Goal: Task Accomplishment & Management: Use online tool/utility

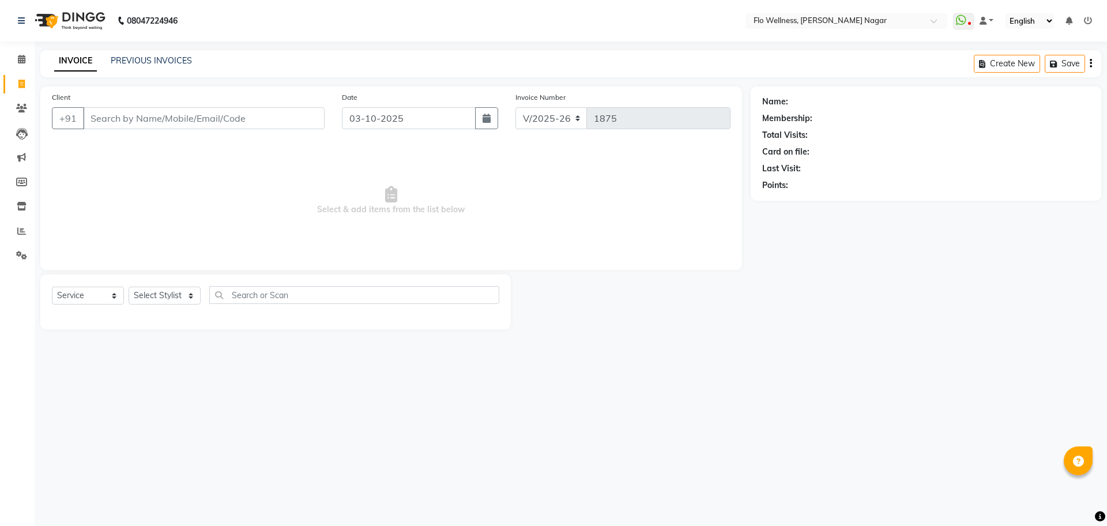
select select "4509"
select select "service"
click at [21, 113] on span at bounding box center [22, 108] width 20 height 13
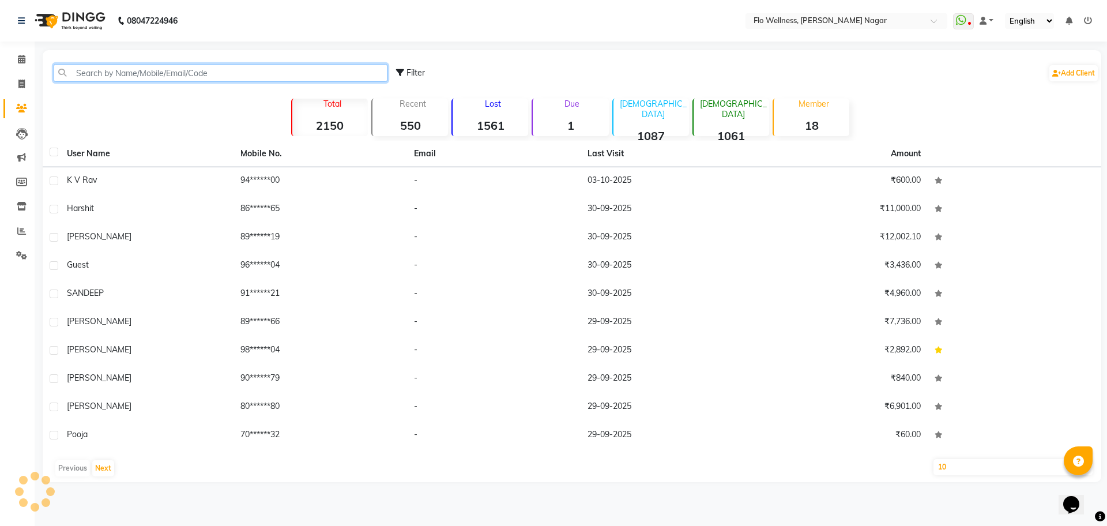
click at [145, 66] on input "text" at bounding box center [221, 73] width 334 height 18
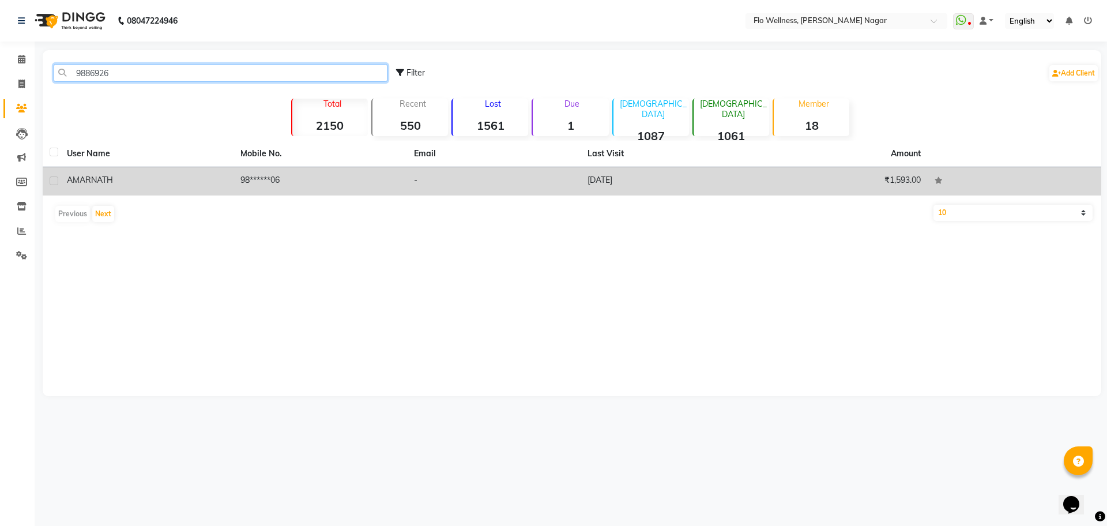
type input "9886926"
click at [213, 178] on div "AMARNATH" at bounding box center [147, 180] width 160 height 12
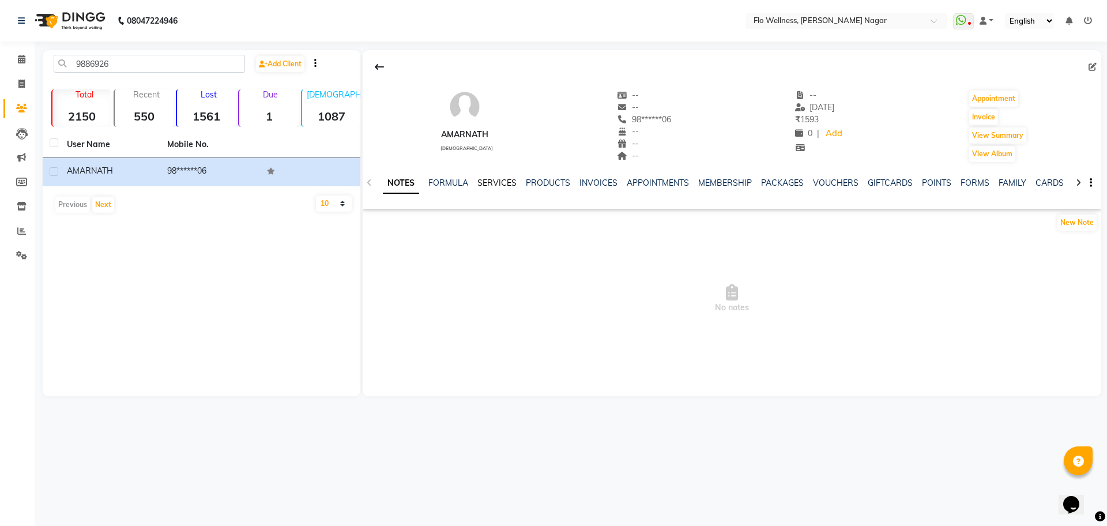
click at [491, 182] on link "SERVICES" at bounding box center [497, 183] width 39 height 10
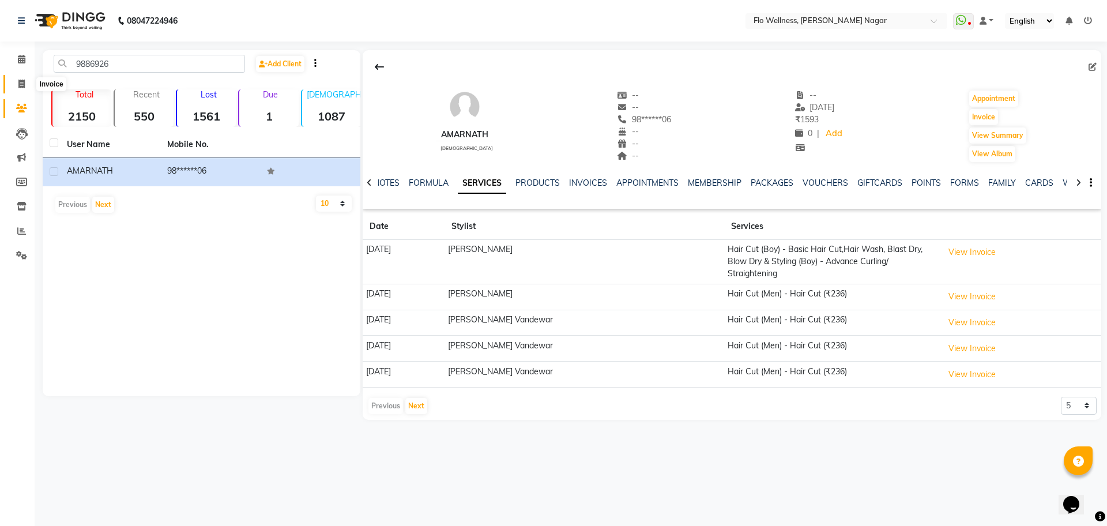
click at [23, 86] on icon at bounding box center [21, 84] width 6 height 9
select select "4509"
select select "service"
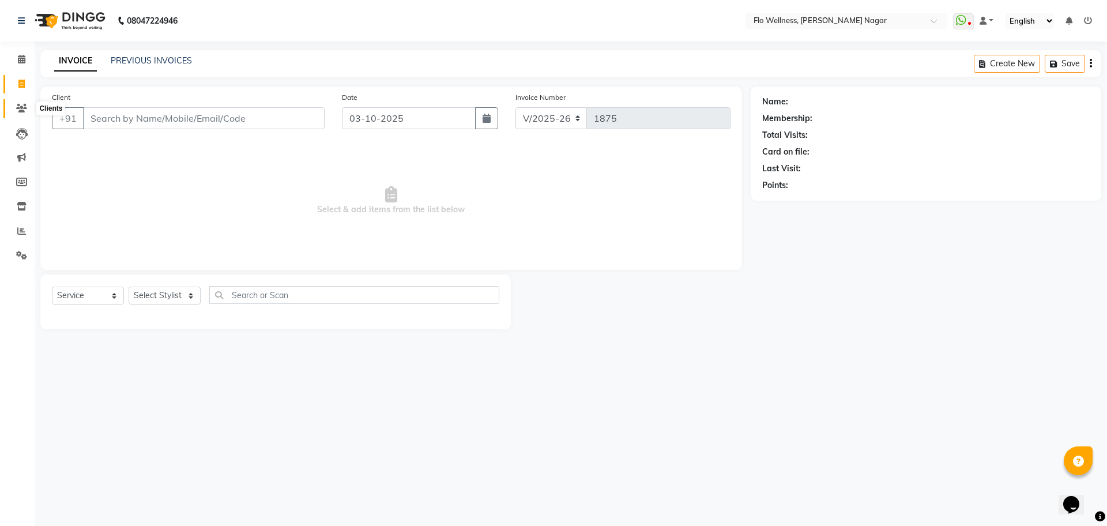
click at [23, 111] on icon at bounding box center [21, 108] width 11 height 9
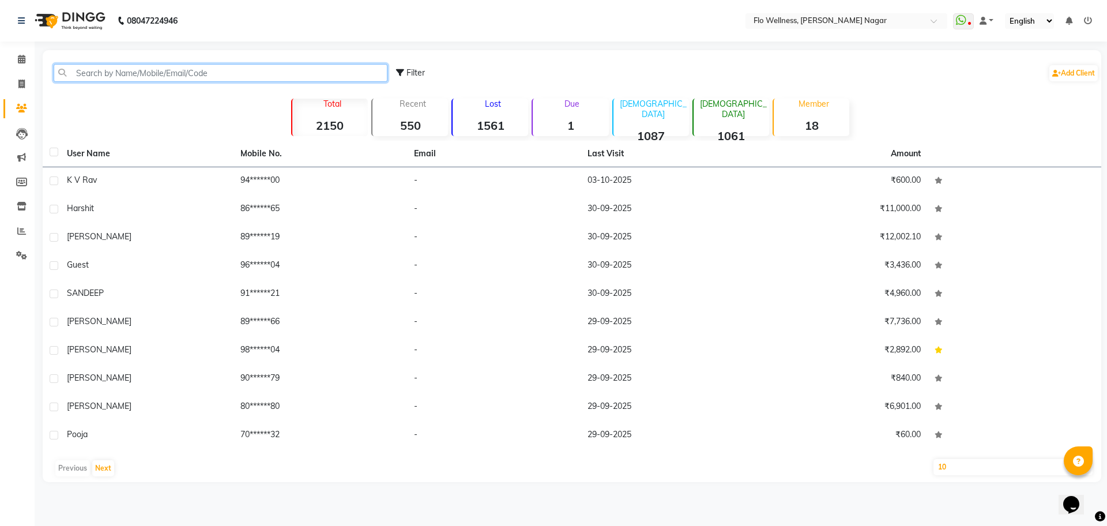
click at [209, 73] on input "text" at bounding box center [221, 73] width 334 height 18
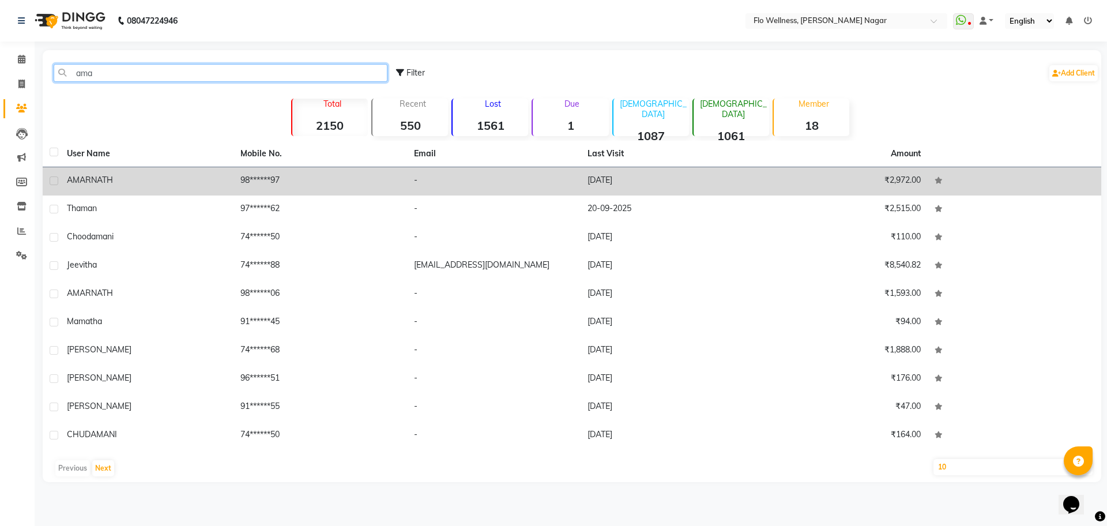
type input "ama"
click at [208, 178] on div "AMARNATH" at bounding box center [147, 180] width 160 height 12
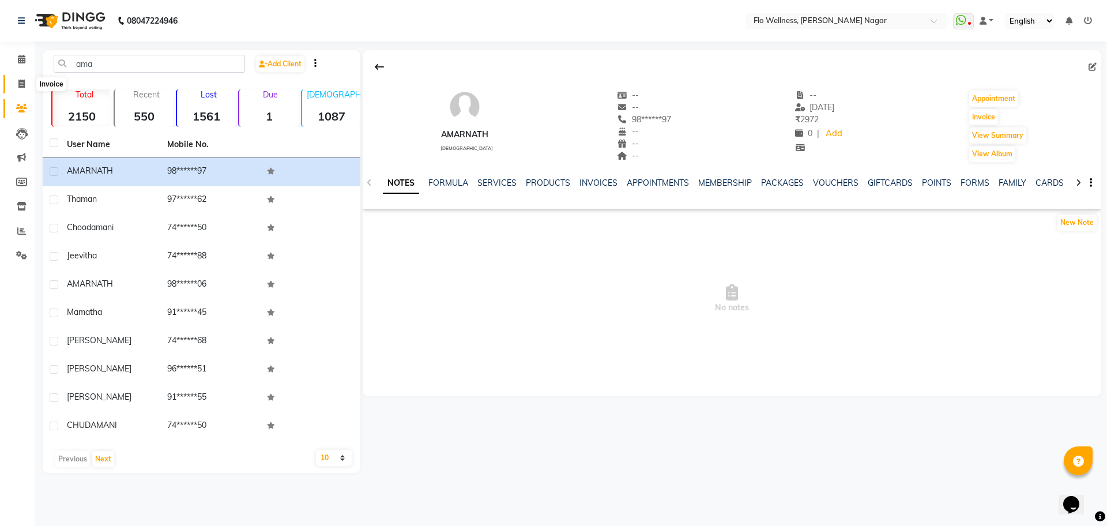
click at [22, 87] on icon at bounding box center [21, 84] width 6 height 9
select select "service"
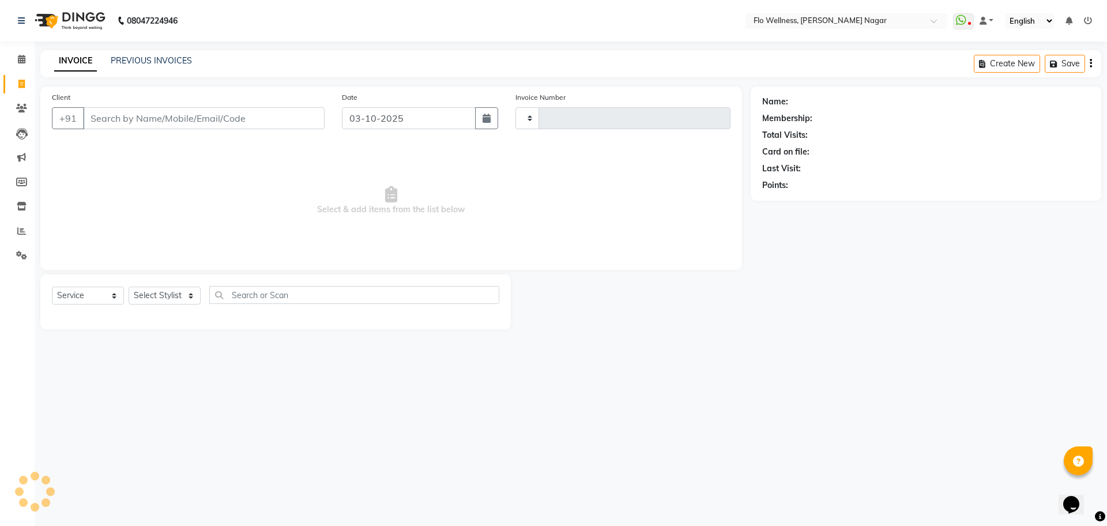
type input "1875"
select select "4509"
click at [167, 53] on div "INVOICE PREVIOUS INVOICES Create New Save" at bounding box center [570, 63] width 1061 height 27
click at [167, 63] on link "PREVIOUS INVOICES" at bounding box center [151, 60] width 81 height 10
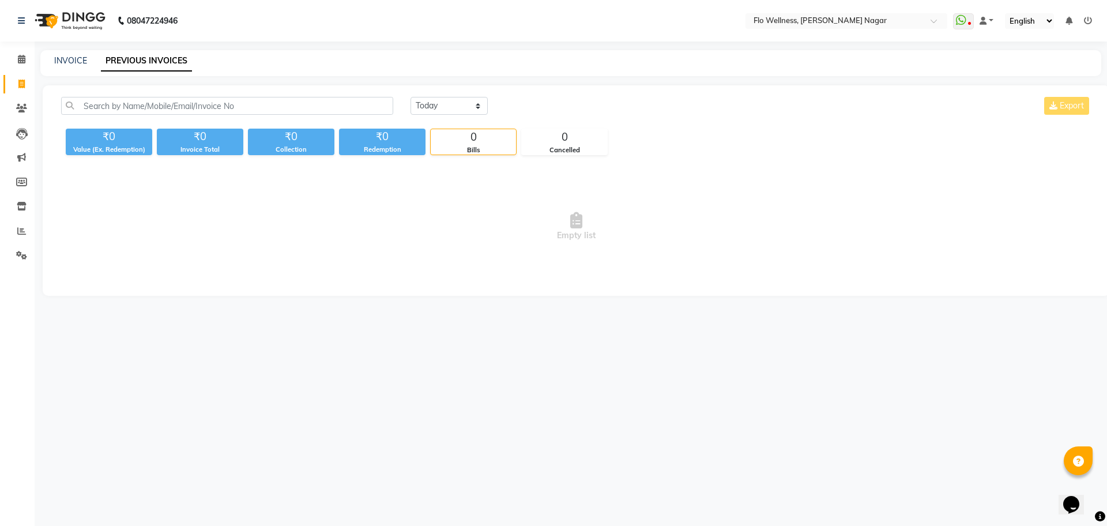
click at [64, 67] on div "INVOICE PREVIOUS INVOICES" at bounding box center [570, 63] width 1061 height 26
click at [73, 61] on link "INVOICE" at bounding box center [70, 60] width 33 height 10
select select "service"
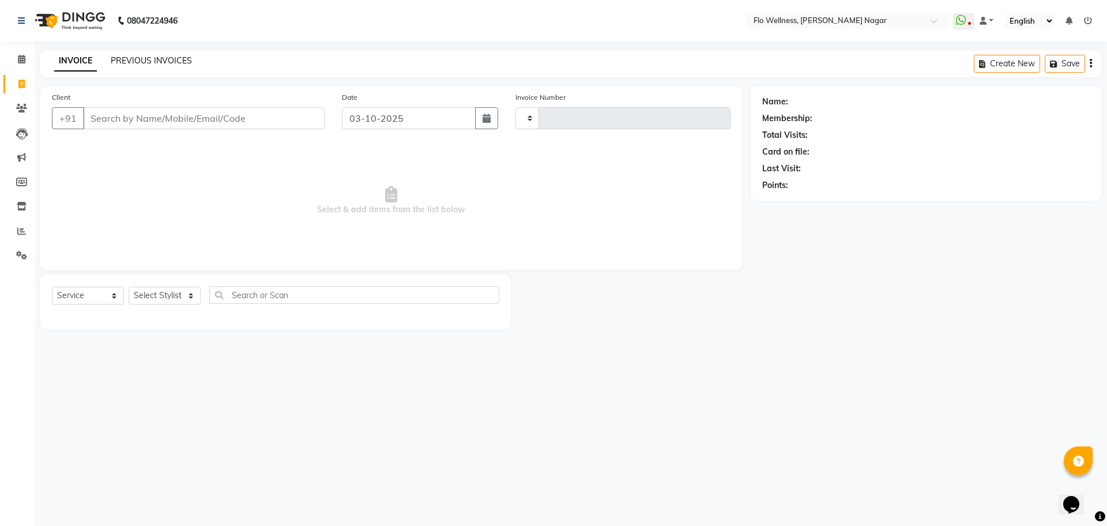
type input "1875"
select select "4509"
click at [124, 60] on link "PREVIOUS INVOICES" at bounding box center [151, 60] width 81 height 10
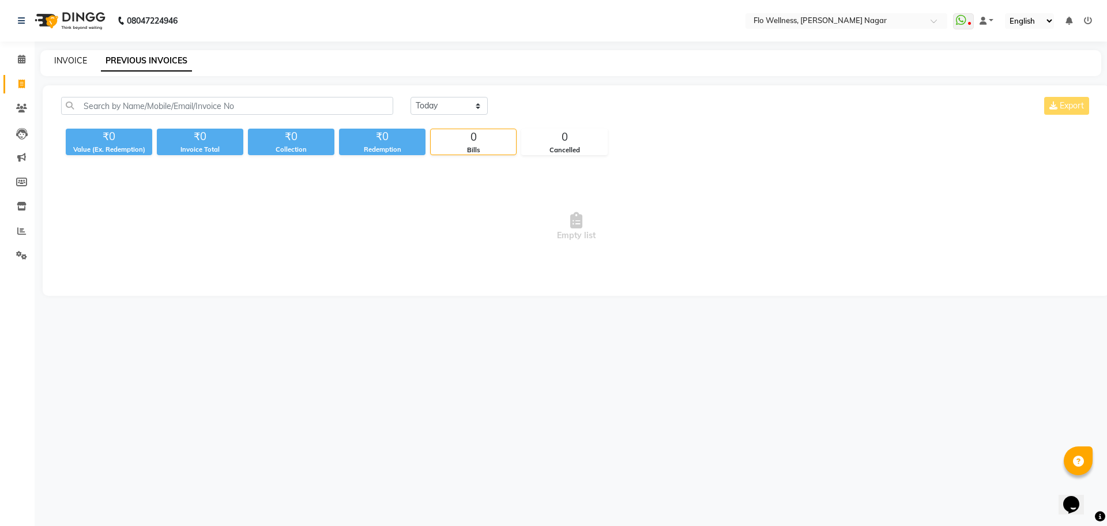
click at [70, 57] on link "INVOICE" at bounding box center [70, 60] width 33 height 10
select select "4509"
select select "service"
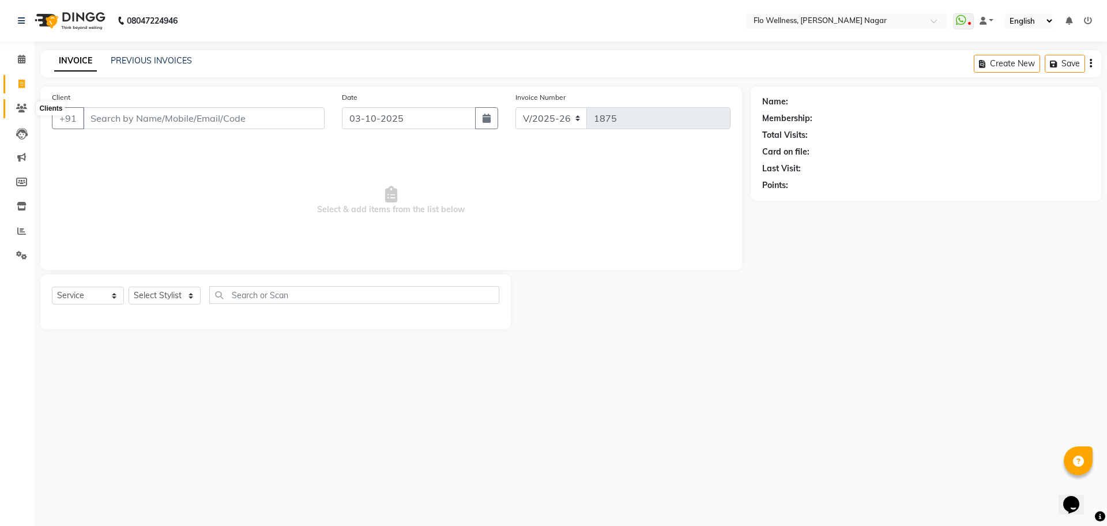
click at [27, 108] on span at bounding box center [22, 108] width 20 height 13
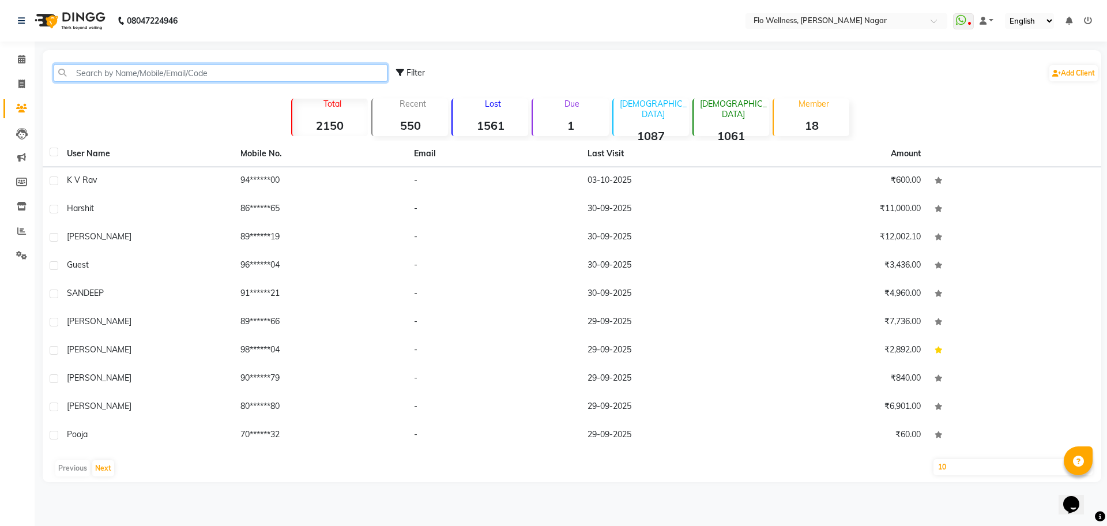
click at [212, 77] on input "text" at bounding box center [221, 73] width 334 height 18
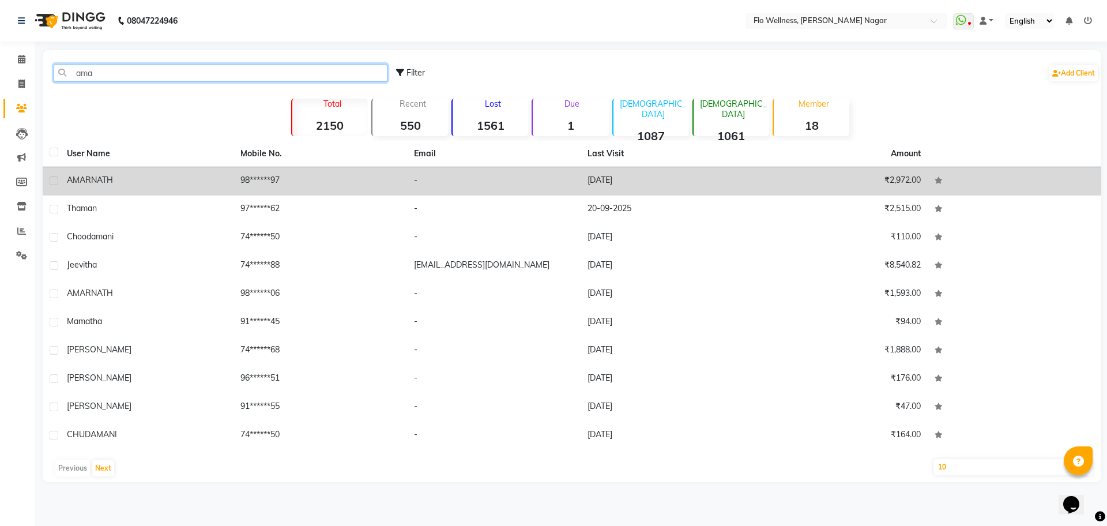
type input "ama"
click at [255, 178] on td "98******97" at bounding box center [321, 181] width 174 height 28
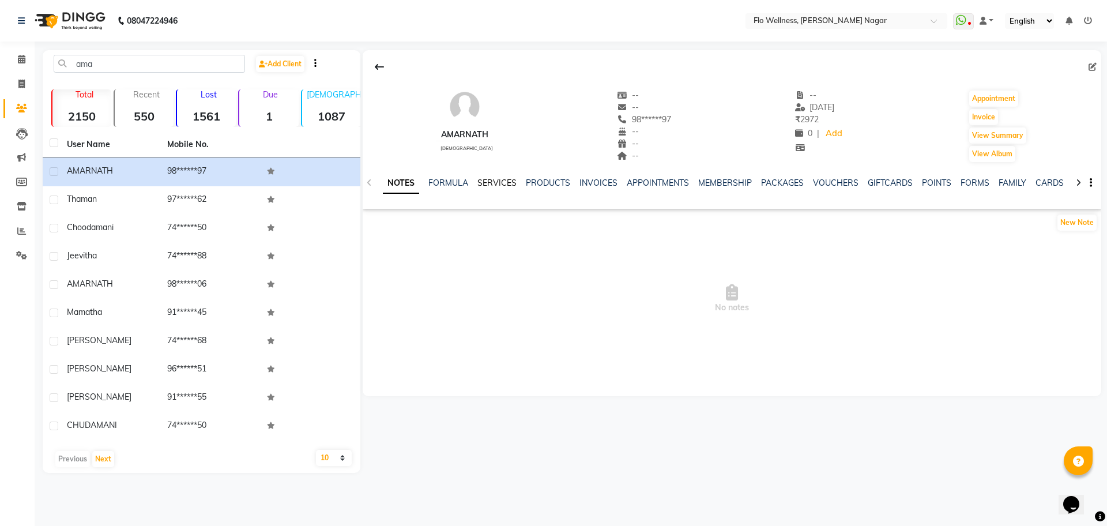
click at [488, 186] on link "SERVICES" at bounding box center [497, 183] width 39 height 10
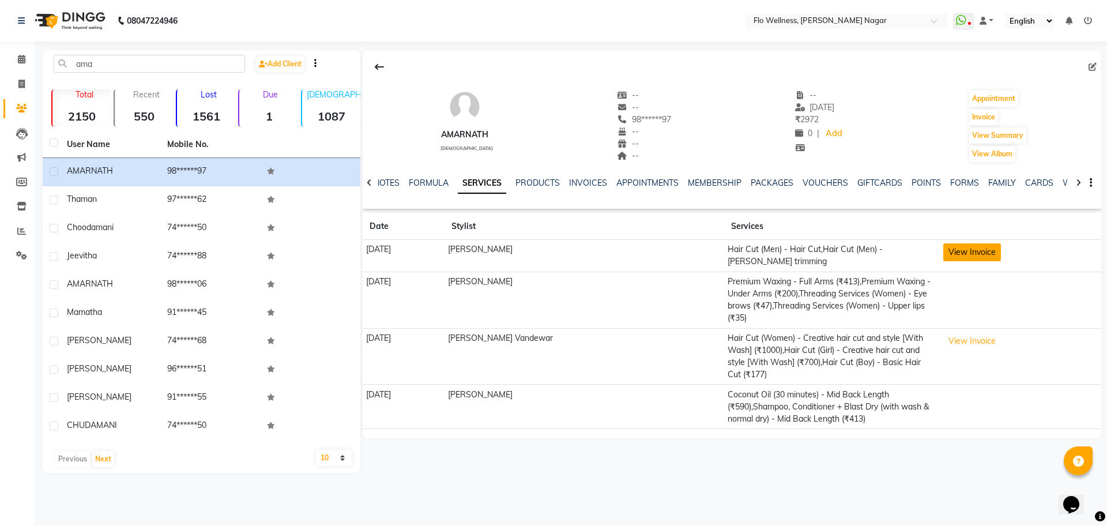
click at [980, 249] on button "View Invoice" at bounding box center [972, 252] width 58 height 18
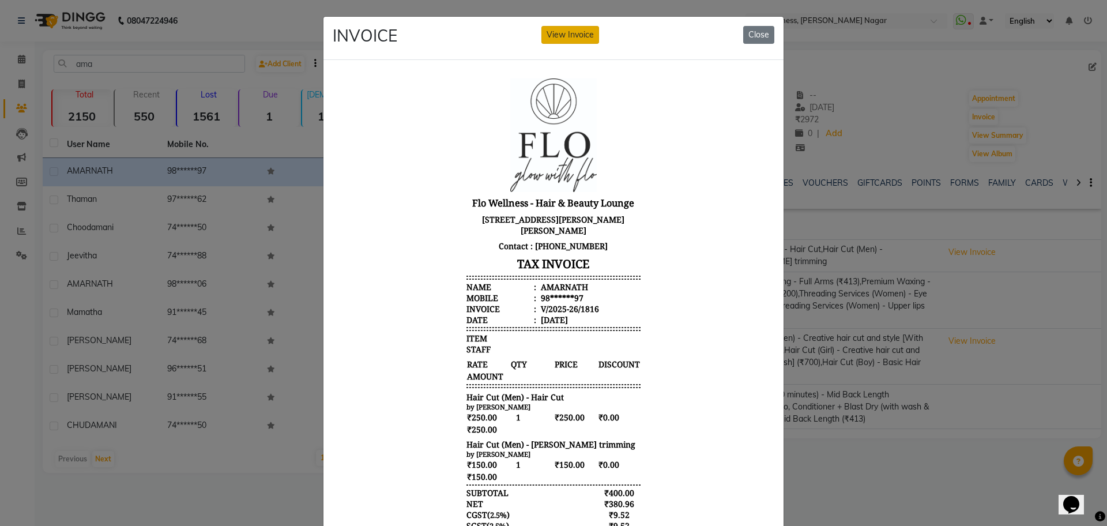
click at [575, 39] on button "View Invoice" at bounding box center [571, 35] width 58 height 18
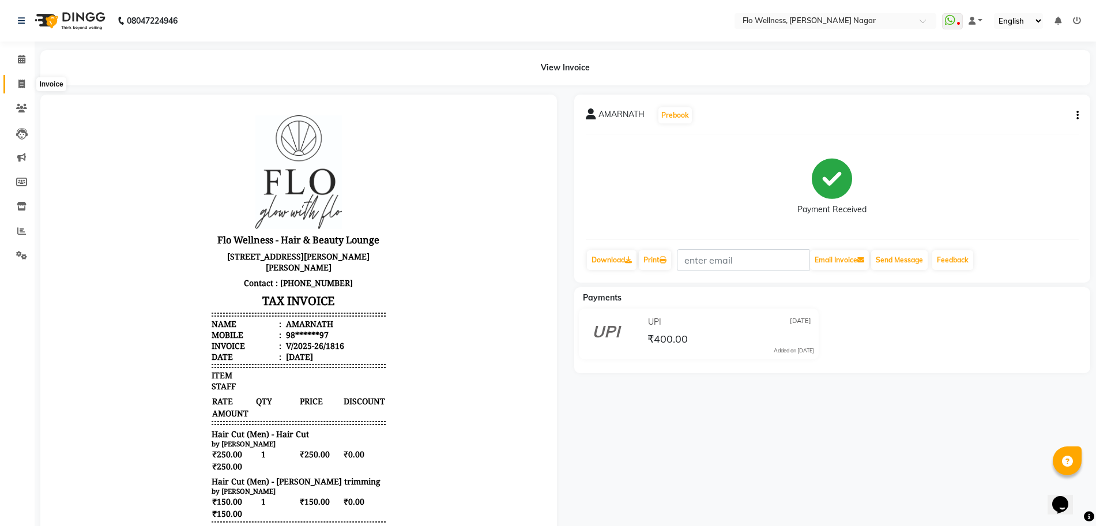
click at [20, 80] on icon at bounding box center [21, 84] width 6 height 9
select select "service"
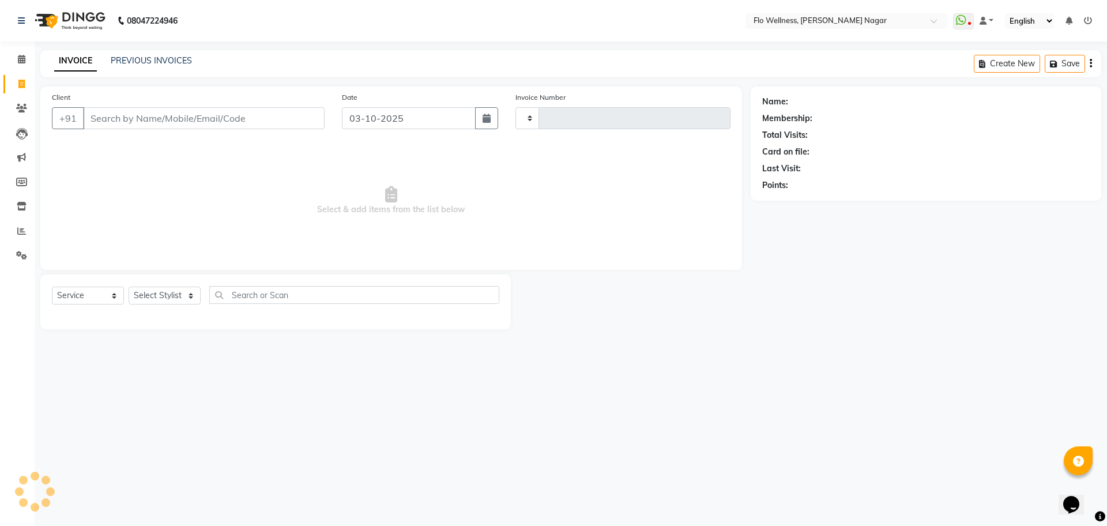
type input "1875"
select select "4509"
click at [164, 122] on input "Client" at bounding box center [204, 118] width 242 height 22
